Goal: Task Accomplishment & Management: Complete application form

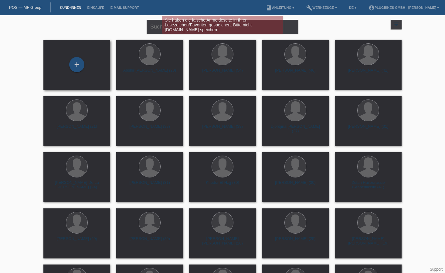
click at [72, 72] on div "+" at bounding box center [76, 65] width 57 height 16
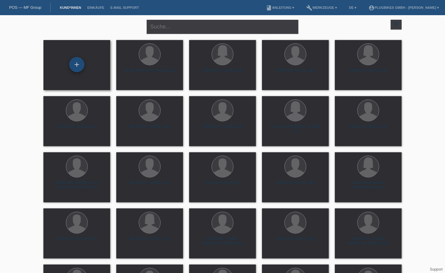
click at [80, 65] on div "+" at bounding box center [76, 64] width 15 height 15
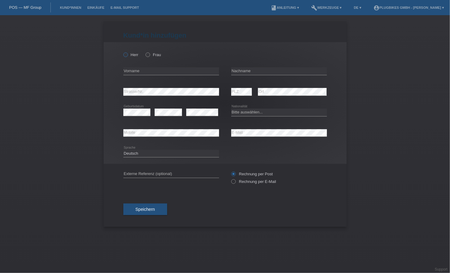
click at [129, 56] on label "Herr" at bounding box center [130, 55] width 15 height 5
click at [127, 56] on input "Herr" at bounding box center [125, 55] width 4 height 4
radio input "true"
click at [182, 73] on input "text" at bounding box center [171, 71] width 96 height 8
type input "[PERSON_NAME]"
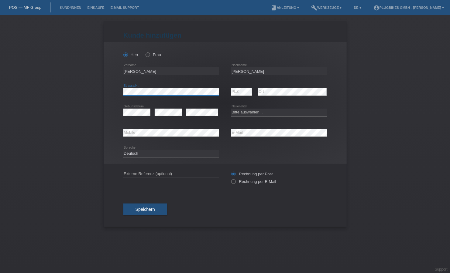
click at [114, 92] on div "[PERSON_NAME] Frau [PERSON_NAME] error Vorname [PERSON_NAME] error Nachname C" at bounding box center [225, 103] width 243 height 122
click at [248, 73] on input "[PERSON_NAME]" at bounding box center [279, 71] width 96 height 8
type input "[PERSON_NAME]"
click at [246, 112] on select "Bitte auswählen... [GEOGRAPHIC_DATA] [GEOGRAPHIC_DATA] [GEOGRAPHIC_DATA] [GEOGR…" at bounding box center [279, 112] width 96 height 7
select select "IT"
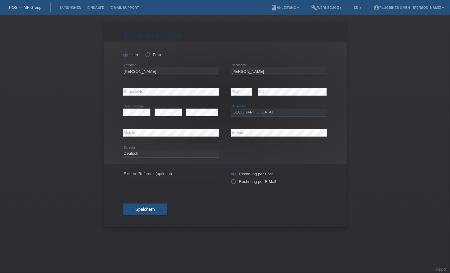
click at [231, 109] on select "Bitte auswählen... [GEOGRAPHIC_DATA] [GEOGRAPHIC_DATA] [GEOGRAPHIC_DATA] [GEOGR…" at bounding box center [279, 112] width 96 height 7
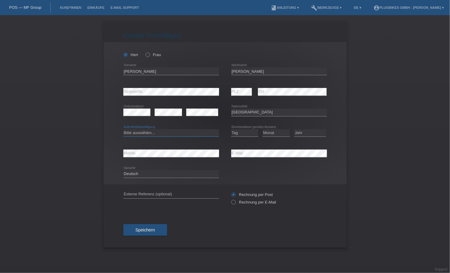
click at [162, 132] on select "Bitte auswählen... C B B - Flüchtlingsstatus Andere" at bounding box center [171, 132] width 96 height 7
click at [224, 90] on div "error Strasse/Nr. error PLZ error Ort" at bounding box center [225, 92] width 204 height 21
click at [220, 92] on div "error Strasse/Nr. error PLZ error Ort" at bounding box center [225, 92] width 204 height 21
click at [230, 94] on div "error Strasse/Nr. error PLZ error Ort" at bounding box center [225, 92] width 204 height 21
click at [215, 100] on div "error Strasse/Nr. error PLZ error Ort" at bounding box center [225, 92] width 204 height 21
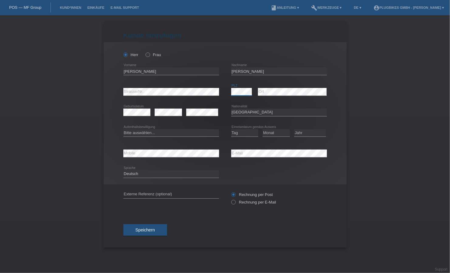
click at [221, 96] on div "error Strasse/Nr. error PLZ error Ort" at bounding box center [225, 92] width 204 height 21
click at [159, 131] on select "Bitte auswählen... C B B - Flüchtlingsstatus Andere" at bounding box center [171, 132] width 96 height 7
select select "B"
click at [123, 129] on select "Bitte auswählen... C B B - Flüchtlingsstatus Andere" at bounding box center [171, 132] width 96 height 7
click at [244, 136] on select "Tag 01 02 03 04 05 06 07 08 09 10 11" at bounding box center [244, 132] width 27 height 7
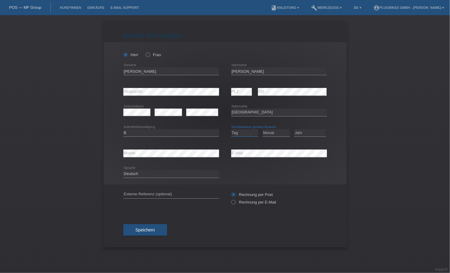
select select "14"
click at [231, 129] on select "Tag 01 02 03 04 05 06 07 08 09 10 11" at bounding box center [244, 132] width 27 height 7
click at [280, 129] on select "Monat 01 02 03 04 05 06 07 08 09 10 11" at bounding box center [276, 132] width 27 height 7
select select "03"
click at [263, 129] on select "Monat 01 02 03 04 05 06 07 08 09 10 11" at bounding box center [276, 132] width 27 height 7
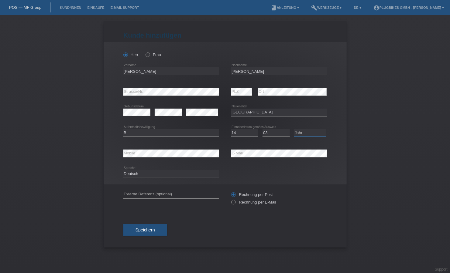
click at [310, 132] on select "Jahr 2025 2024 2023 2022 2021 2020 2019 2018 2017 2016 2015 2014 2013 2012 2011…" at bounding box center [310, 132] width 32 height 7
select select "2022"
click at [294, 129] on select "Jahr 2025 2024 2023 2022 2021 2020 2019 2018 2017 2016 2015 2014 2013 2012 2011…" at bounding box center [310, 132] width 32 height 7
click at [145, 233] on button "Speichern" at bounding box center [145, 231] width 44 height 12
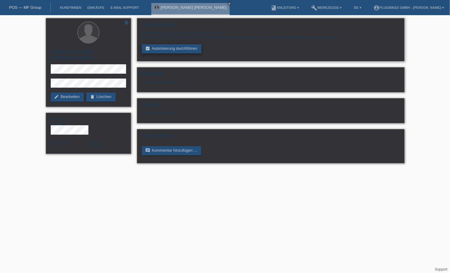
click at [184, 52] on link "assignment_turned_in Autorisierung durchführen" at bounding box center [172, 48] width 60 height 9
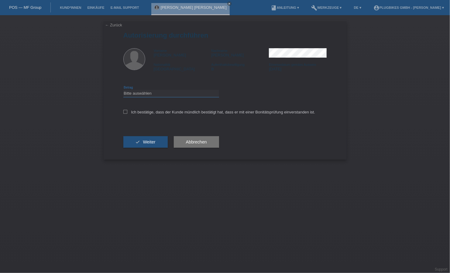
click at [150, 94] on select "Bitte auswählen CHF 1.00 - CHF 499.00 CHF 500.00 - CHF 1'999.00 CHF 2'000.00 - …" at bounding box center [171, 93] width 96 height 7
select select "3"
click at [123, 90] on select "Bitte auswählen CHF 1.00 - CHF 499.00 CHF 500.00 - CHF 1'999.00 CHF 2'000.00 - …" at bounding box center [171, 93] width 96 height 7
click at [129, 113] on label "Ich bestätige, dass der Kunde mündlich bestätigt hat, dass er mit einer Bonität…" at bounding box center [219, 112] width 192 height 5
click at [127, 113] on input "Ich bestätige, dass der Kunde mündlich bestätigt hat, dass er mit einer Bonität…" at bounding box center [125, 112] width 4 height 4
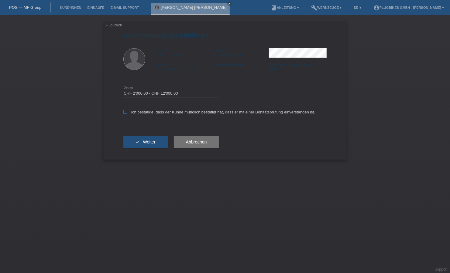
checkbox input "true"
click at [133, 135] on div "check Weiter" at bounding box center [145, 142] width 44 height 35
click at [135, 143] on button "check Weiter" at bounding box center [145, 142] width 44 height 12
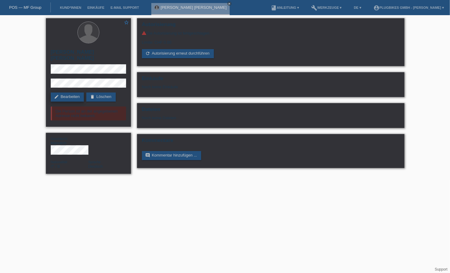
click at [66, 93] on link "edit Bearbeiten" at bounding box center [67, 97] width 33 height 9
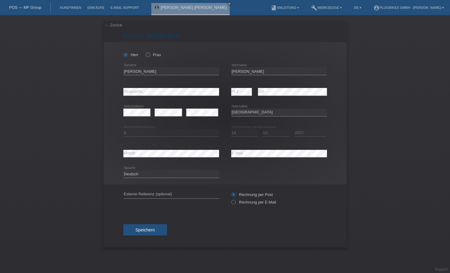
select select "IT"
select select "B"
select select "14"
select select "03"
select select "2022"
